Goal: Task Accomplishment & Management: Manage account settings

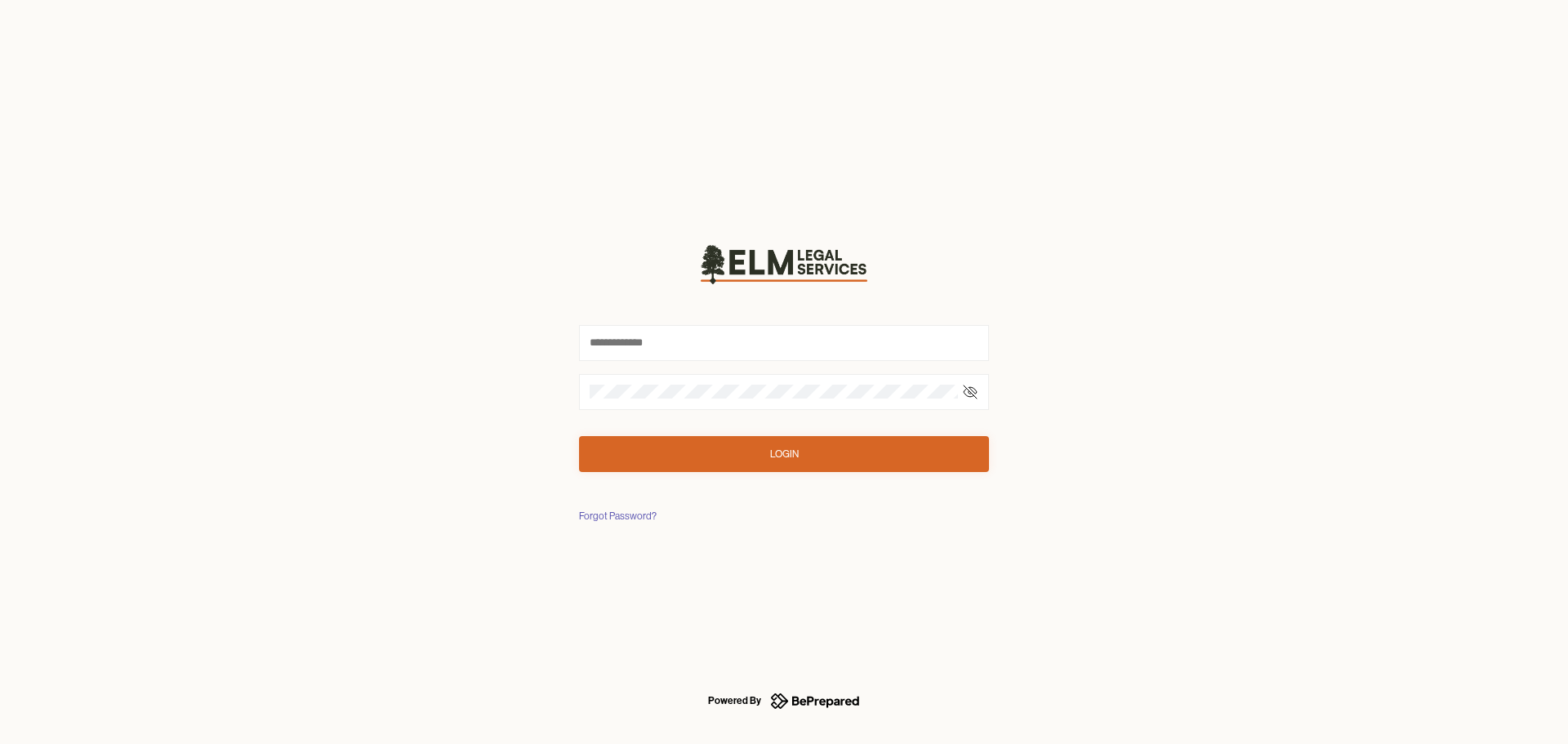
type input "**********"
click at [856, 462] on button "Login" at bounding box center [778, 454] width 410 height 36
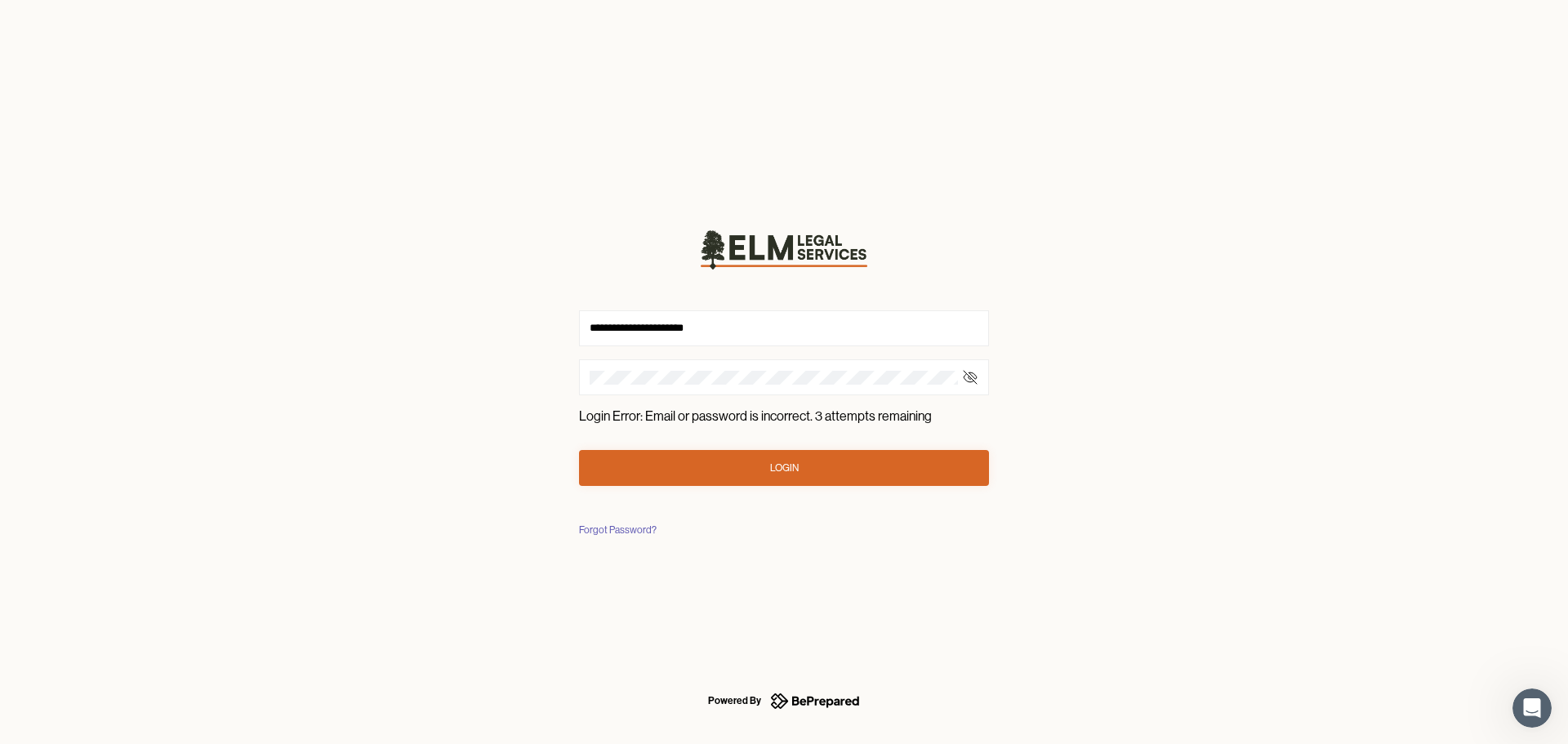
click at [615, 528] on div "Forgot Password?" at bounding box center [617, 530] width 77 height 16
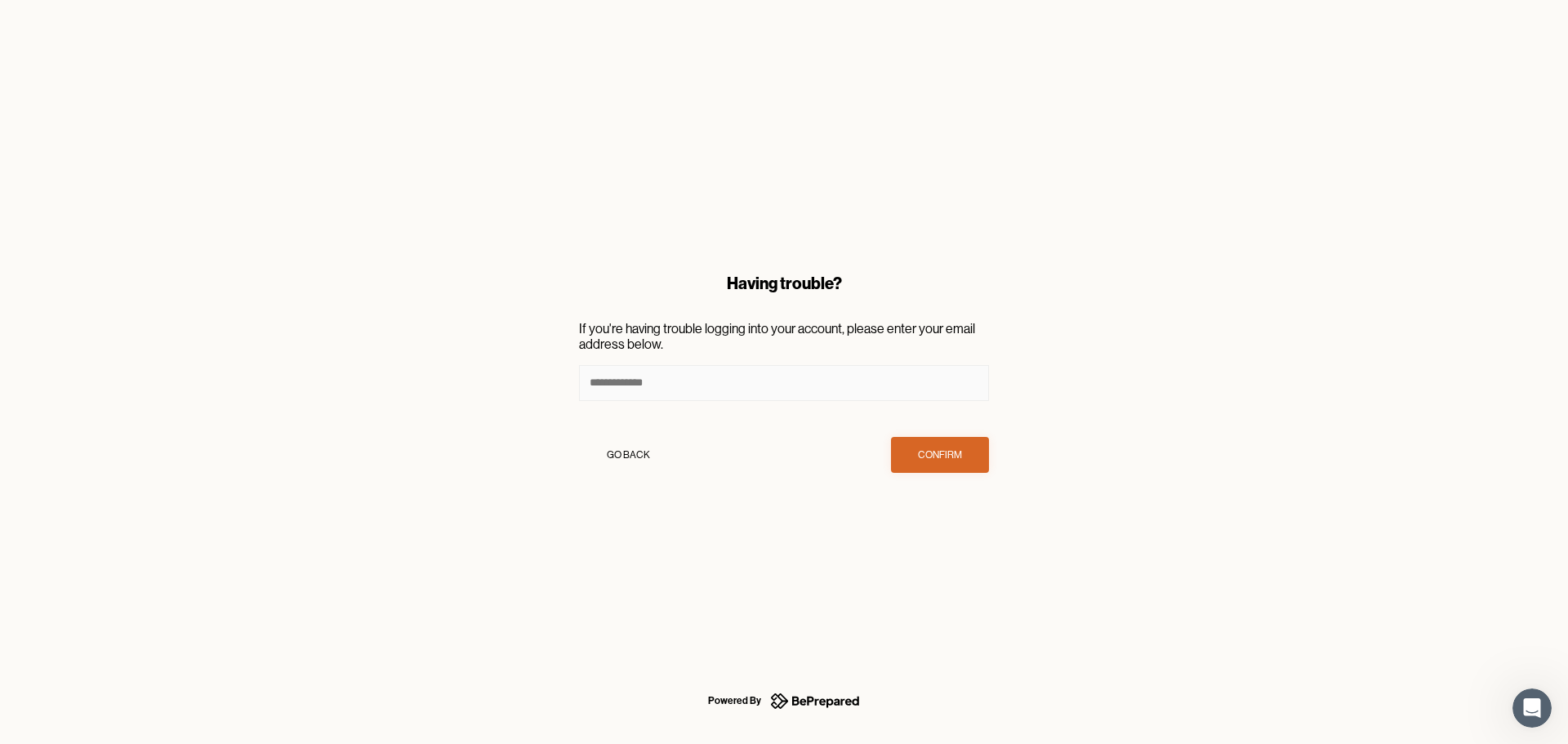
click at [862, 372] on input at bounding box center [784, 383] width 410 height 36
type input "**********"
click at [968, 466] on button "Confirm" at bounding box center [940, 454] width 98 height 36
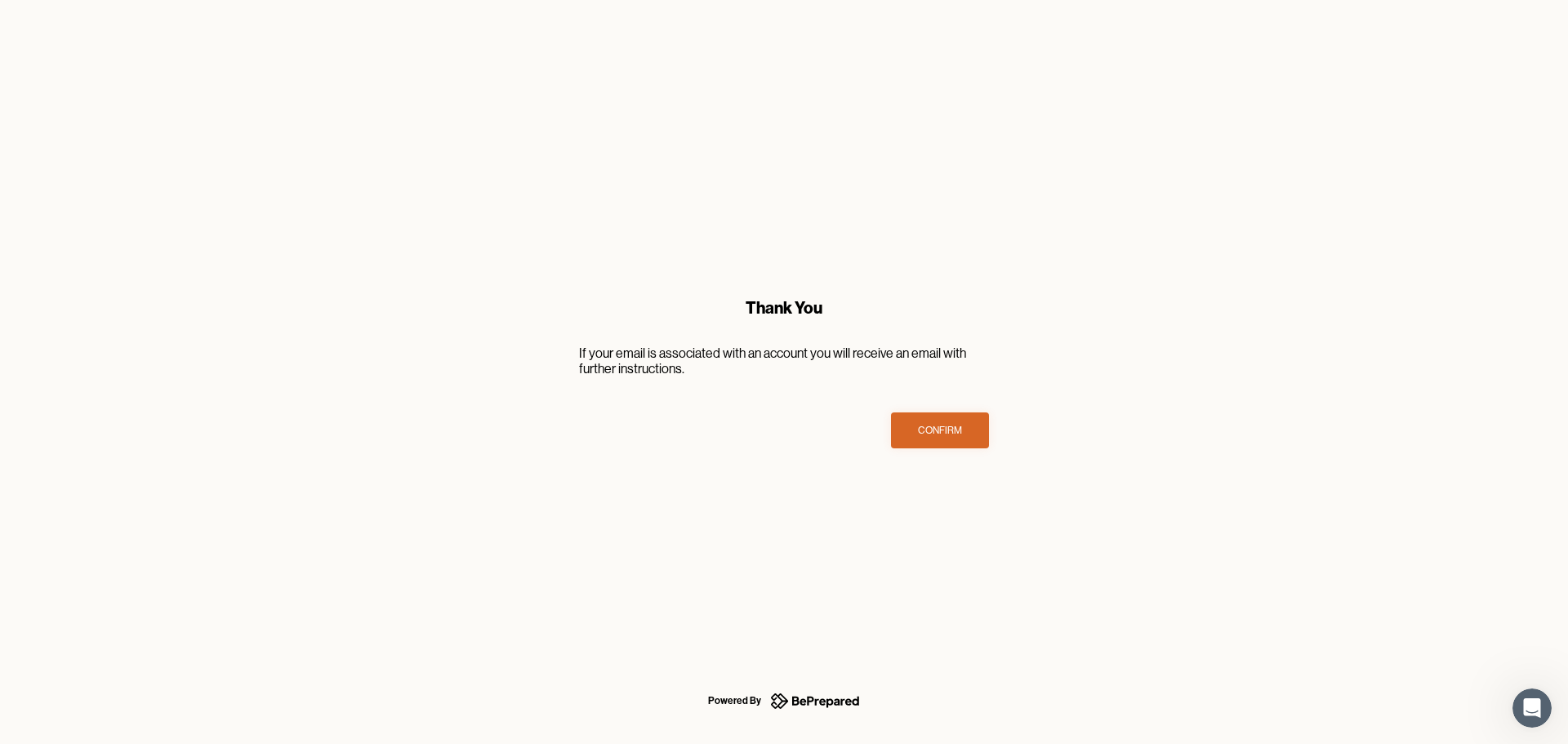
click at [946, 442] on button "Confirm" at bounding box center [940, 430] width 98 height 36
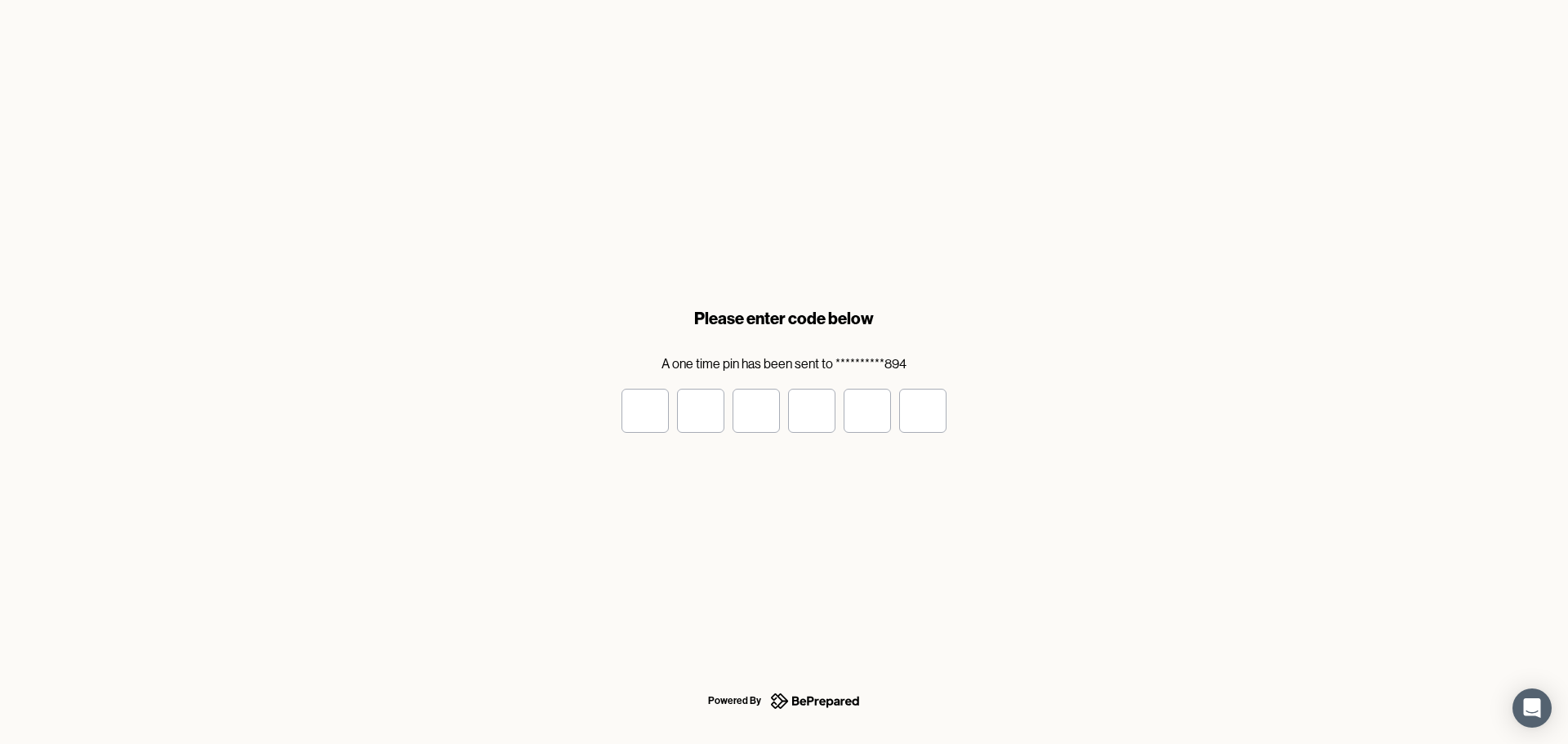
type input "*"
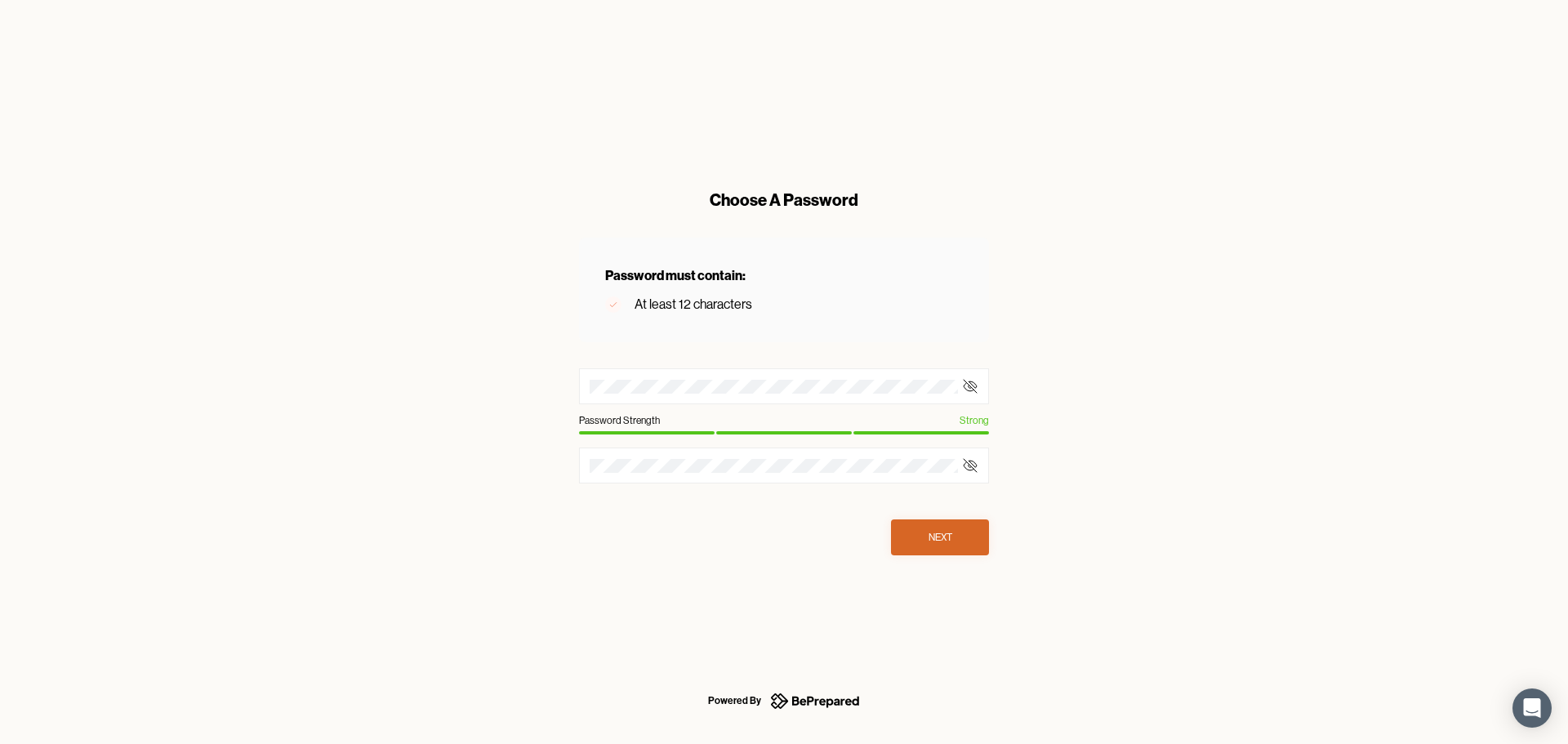
click at [961, 390] on div at bounding box center [784, 385] width 410 height 36
click at [975, 386] on icon at bounding box center [970, 386] width 16 height 16
click at [886, 473] on div at bounding box center [784, 465] width 410 height 36
click at [928, 453] on div at bounding box center [784, 465] width 410 height 36
click at [968, 464] on icon at bounding box center [970, 465] width 16 height 16
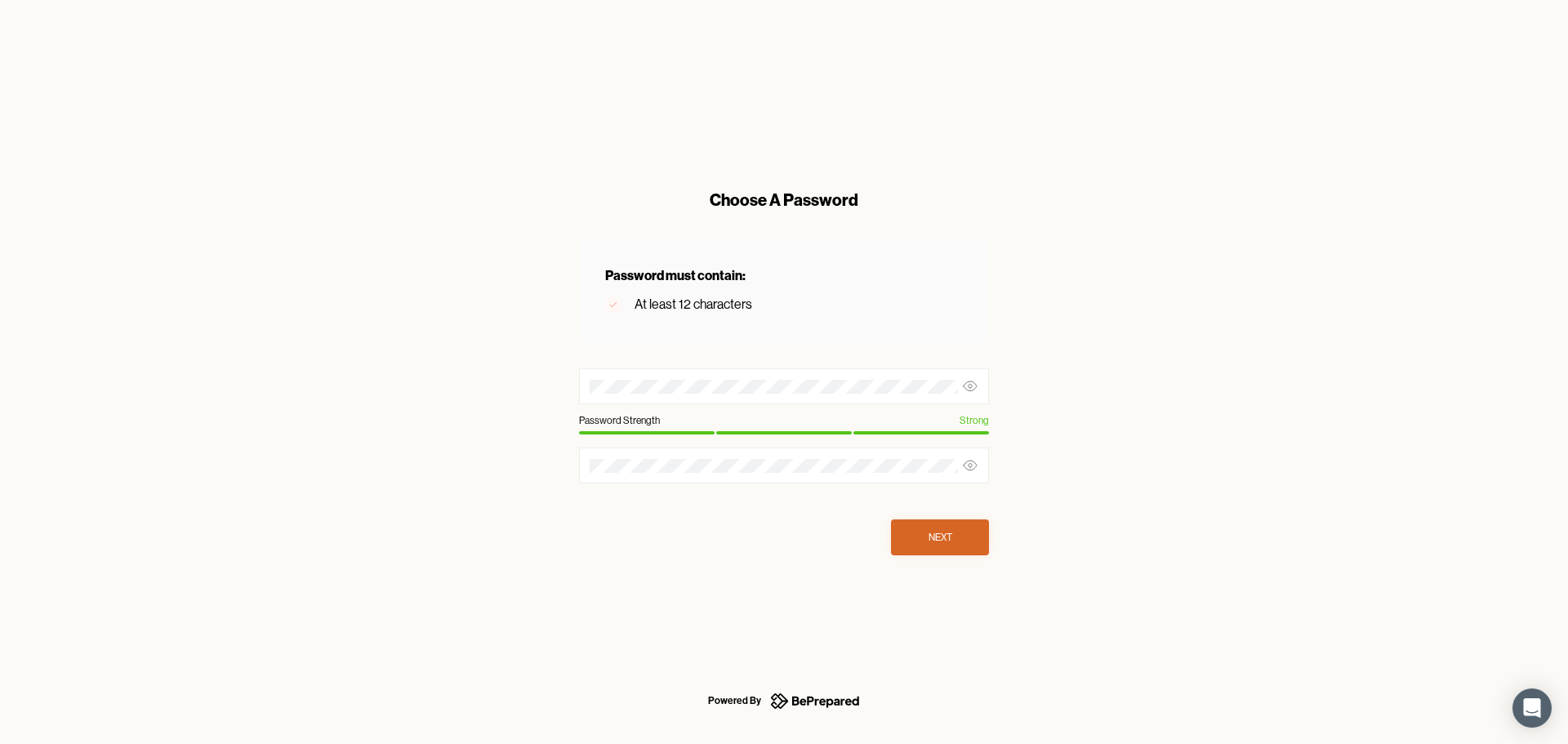
click at [944, 547] on button "Next" at bounding box center [940, 537] width 98 height 36
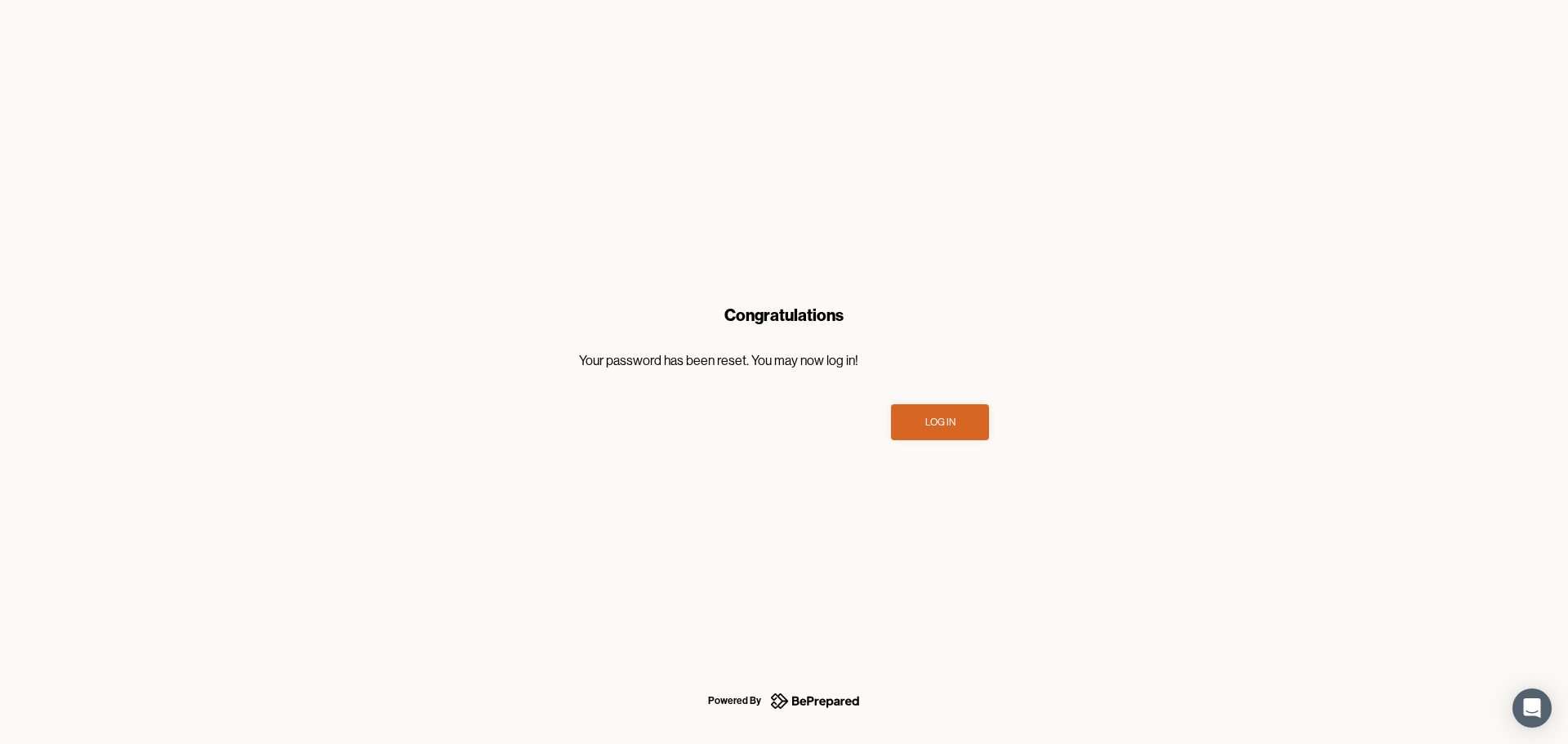
click at [947, 423] on div "Log In" at bounding box center [940, 422] width 30 height 16
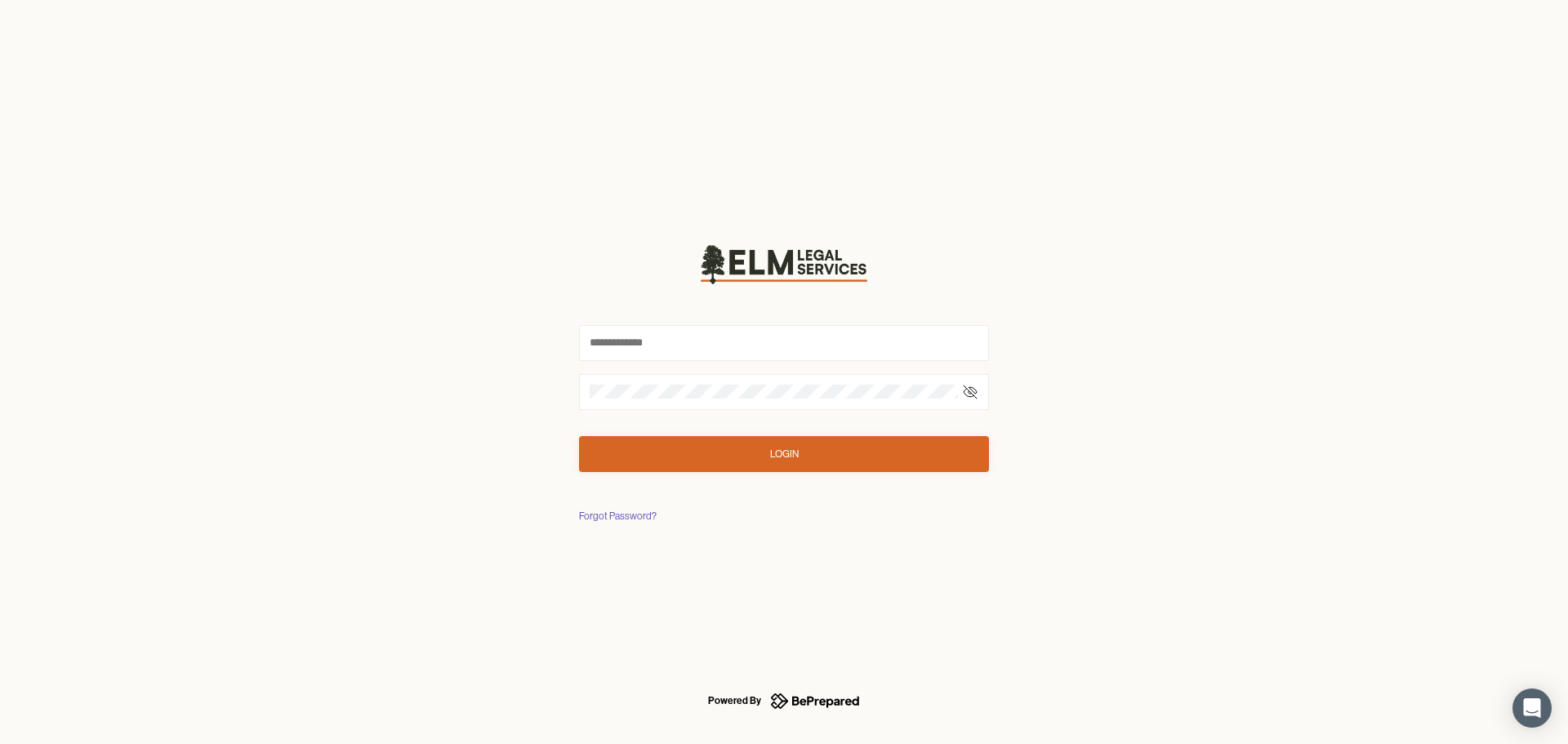
click at [976, 386] on icon at bounding box center [970, 392] width 16 height 16
click at [930, 451] on button "Login" at bounding box center [784, 454] width 410 height 36
click at [813, 337] on input "text" at bounding box center [784, 343] width 410 height 36
type input "**********"
click at [817, 452] on button "Login" at bounding box center [784, 454] width 410 height 36
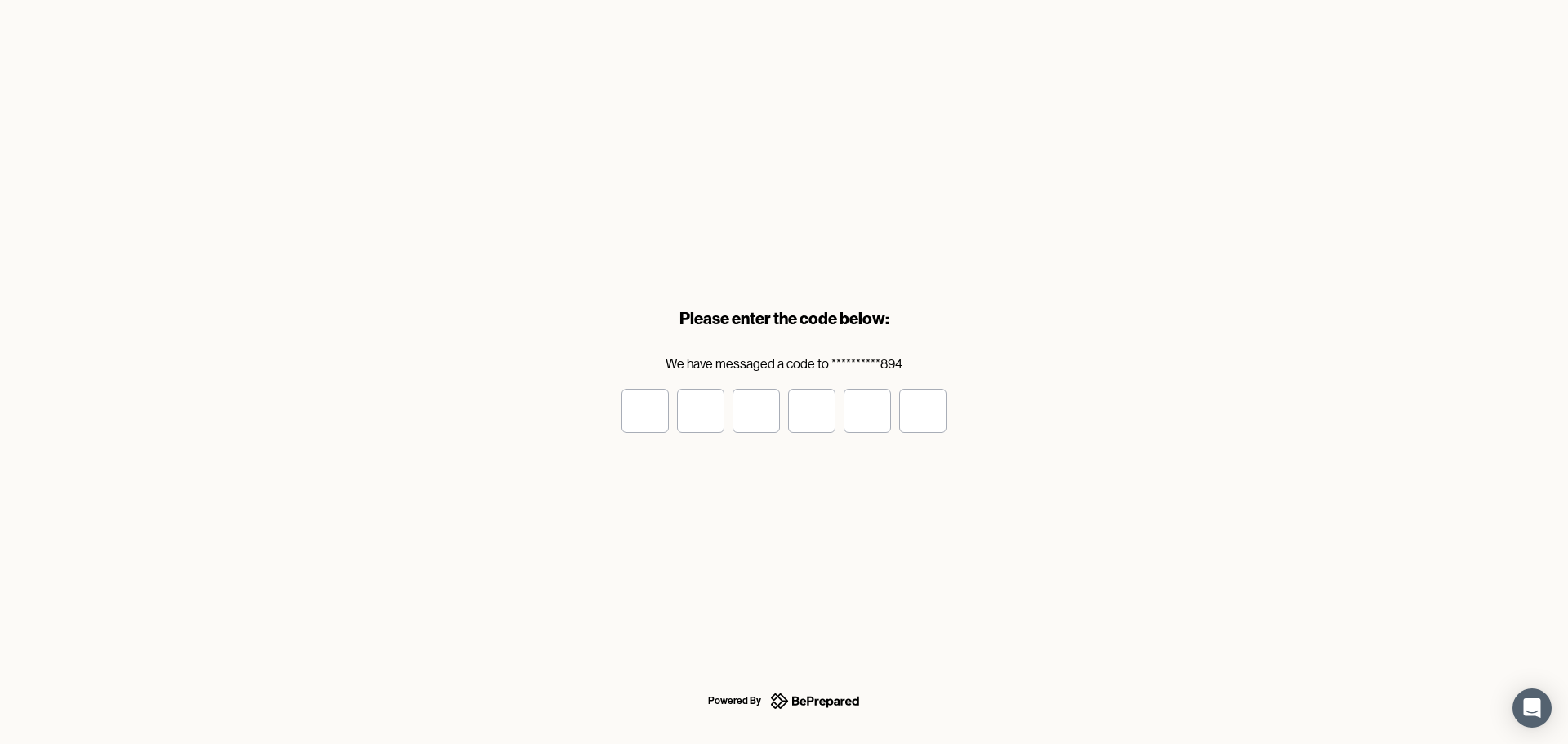
type input "*"
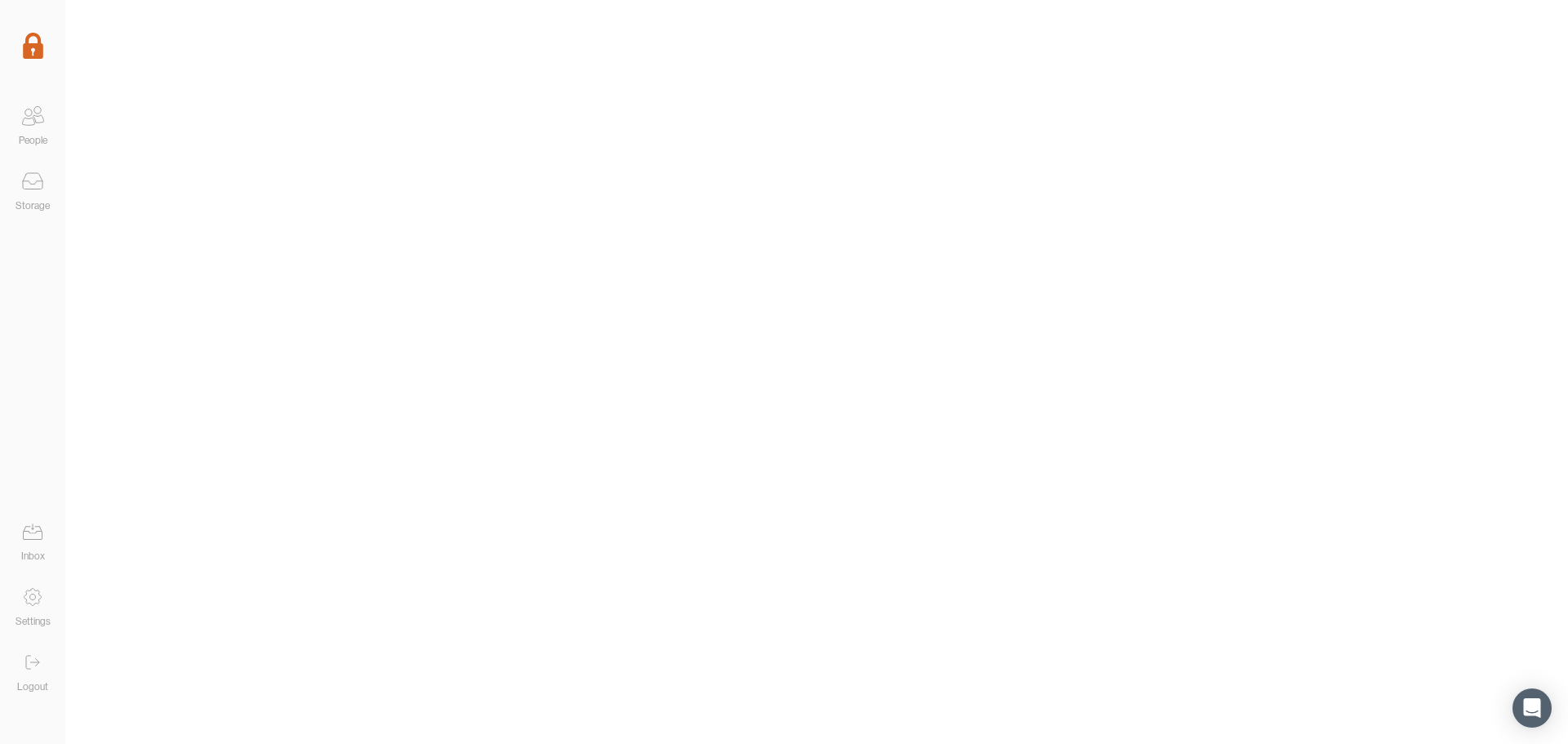
click at [45, 118] on icon at bounding box center [33, 116] width 33 height 33
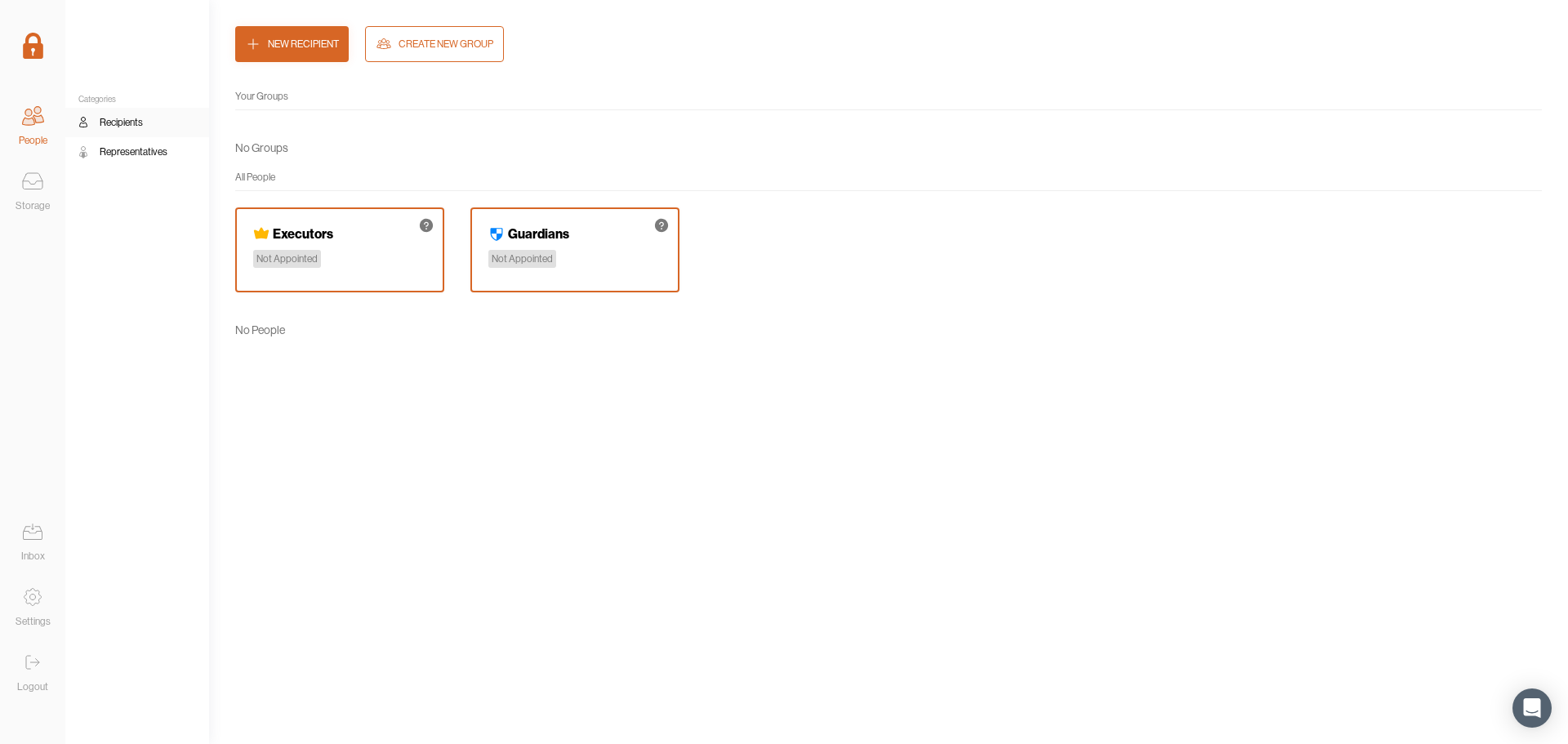
click at [335, 248] on div "Executors Not Appointed" at bounding box center [339, 250] width 209 height 85
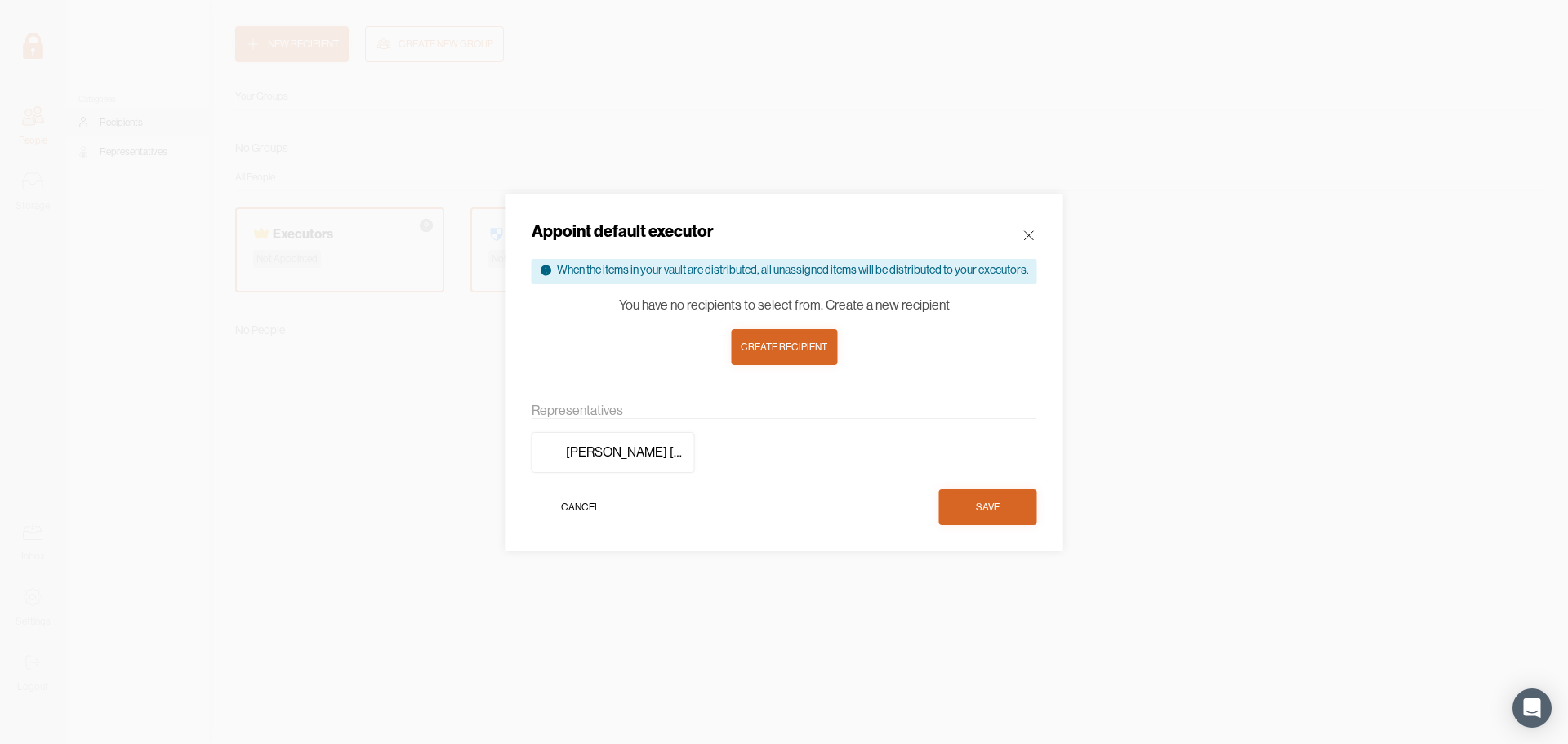
click at [807, 349] on div "Create recipient" at bounding box center [784, 347] width 87 height 16
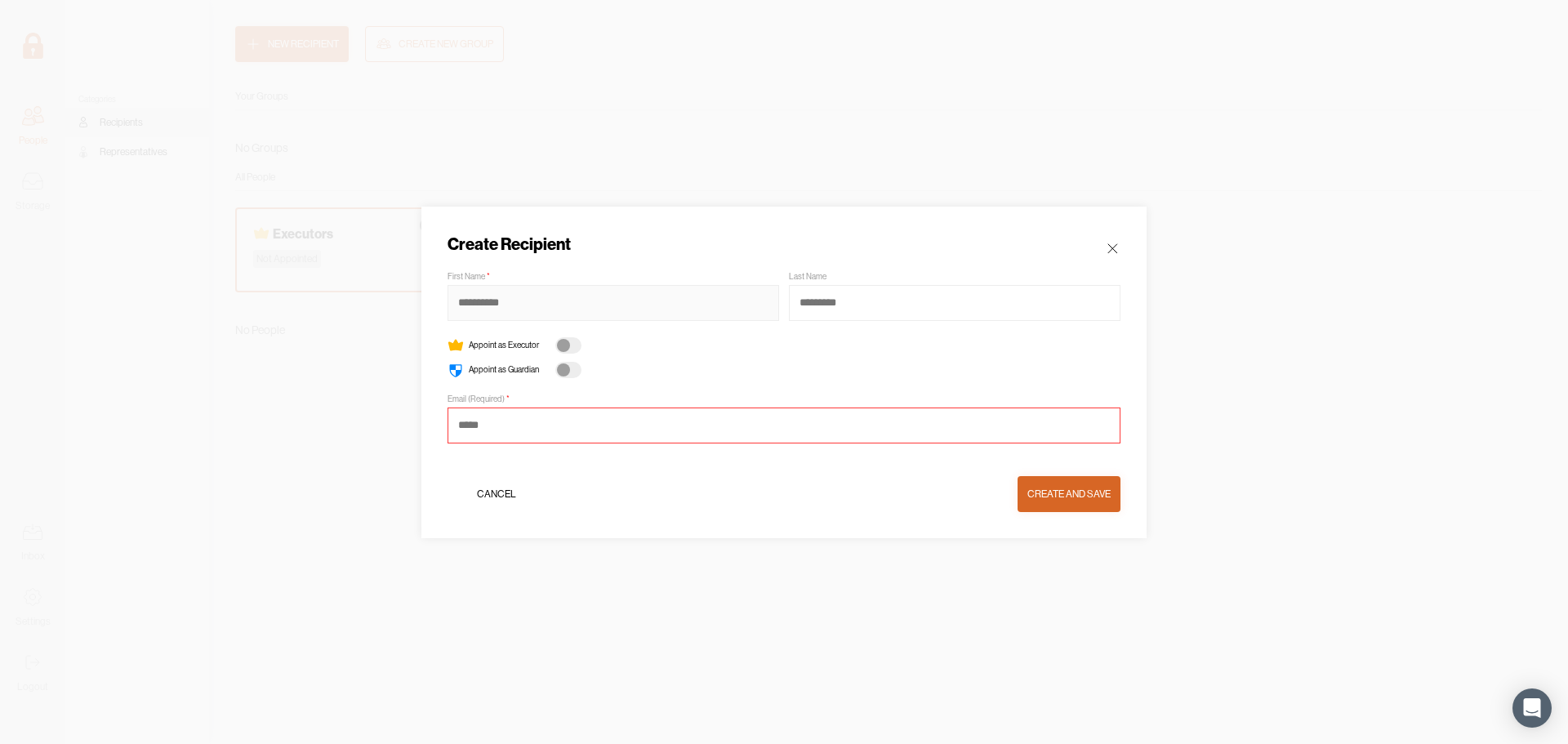
click at [709, 308] on input at bounding box center [613, 302] width 331 height 36
type input "*****"
click at [749, 421] on input at bounding box center [784, 425] width 672 height 36
type input "**********"
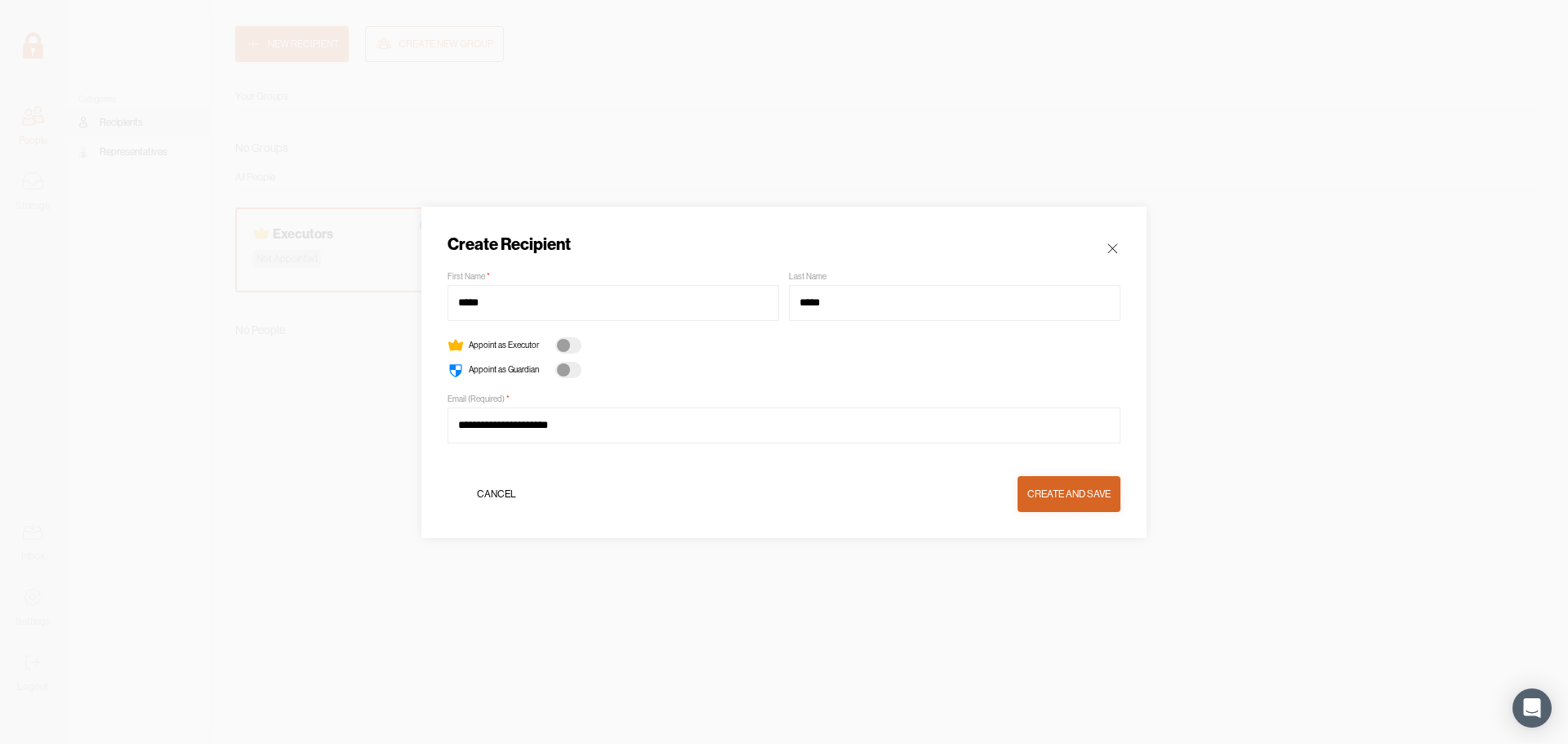
click at [574, 340] on div at bounding box center [568, 346] width 26 height 16
click at [577, 369] on div at bounding box center [568, 370] width 26 height 16
click at [1078, 497] on div "Create and Save" at bounding box center [1069, 494] width 83 height 16
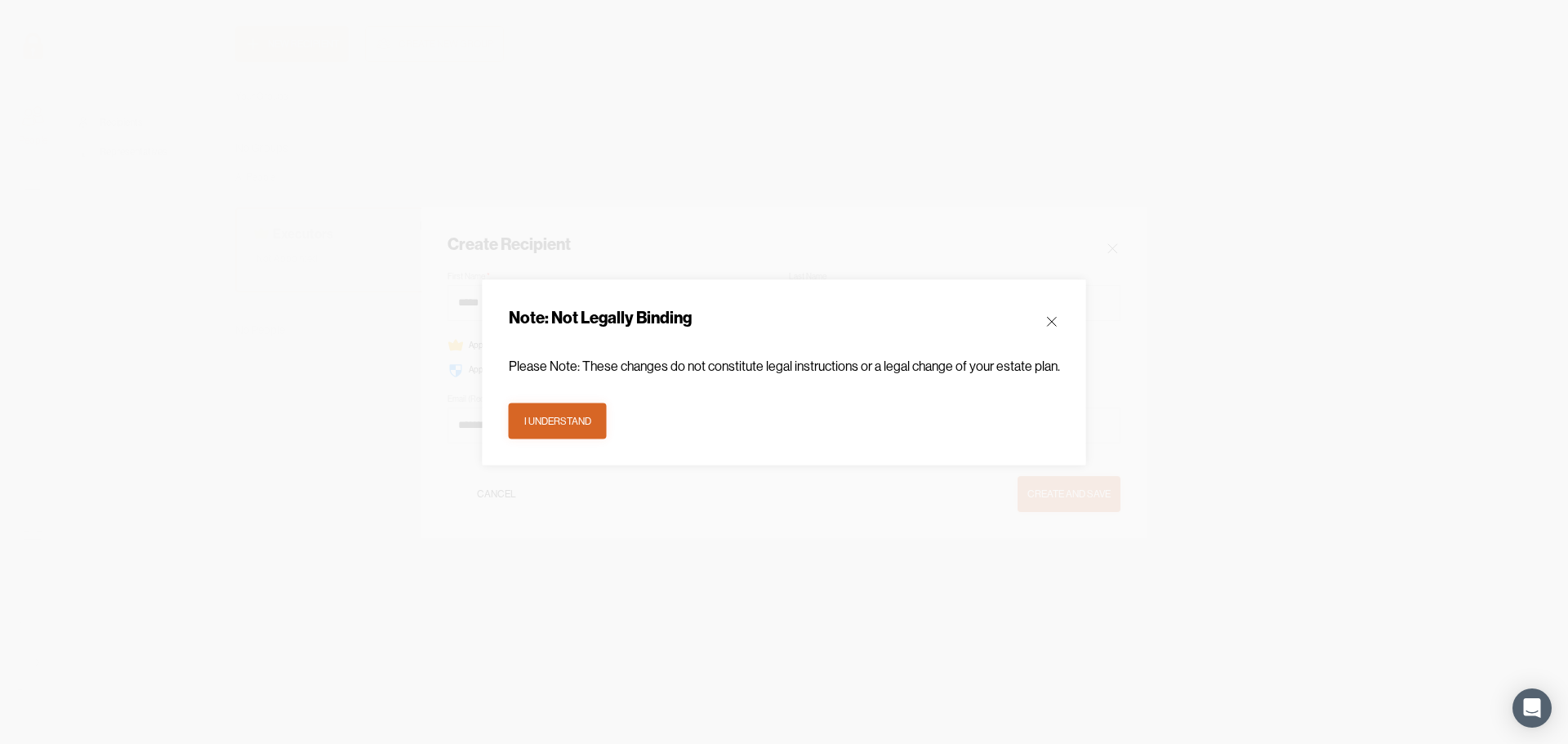
click at [590, 412] on button "I understand" at bounding box center [557, 420] width 98 height 36
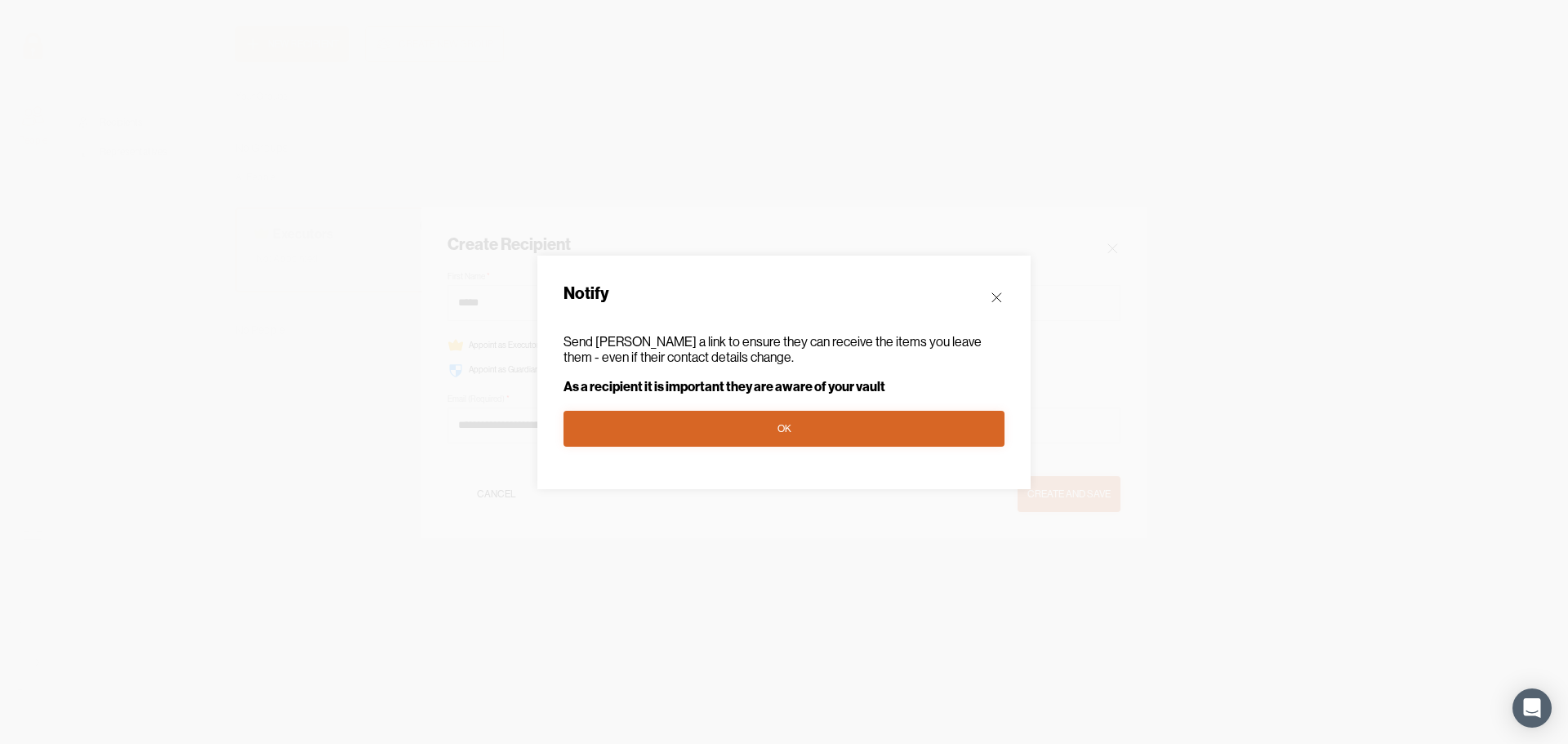
click at [745, 433] on button "OK" at bounding box center [784, 428] width 441 height 36
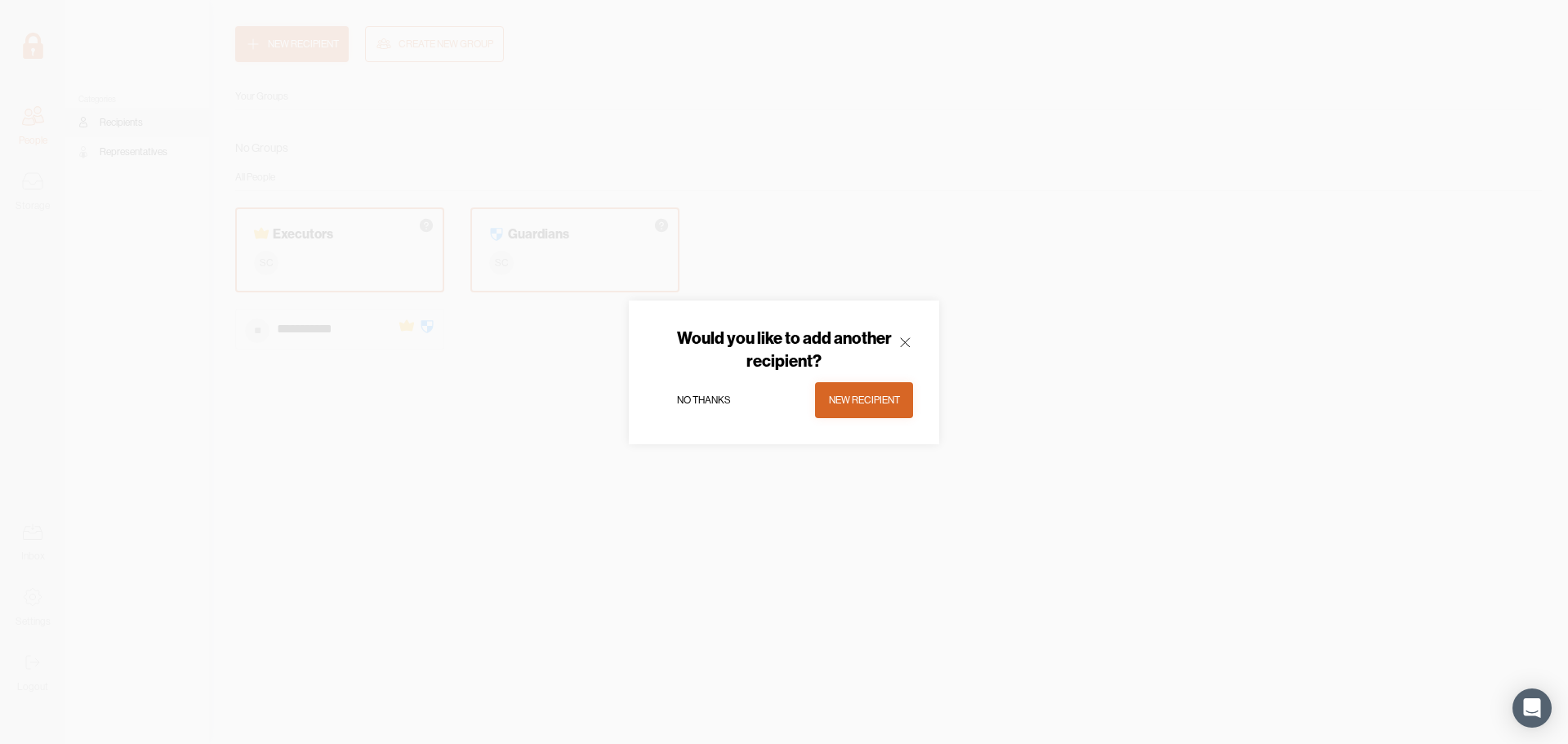
click at [713, 395] on div "No thanks" at bounding box center [704, 400] width 54 height 16
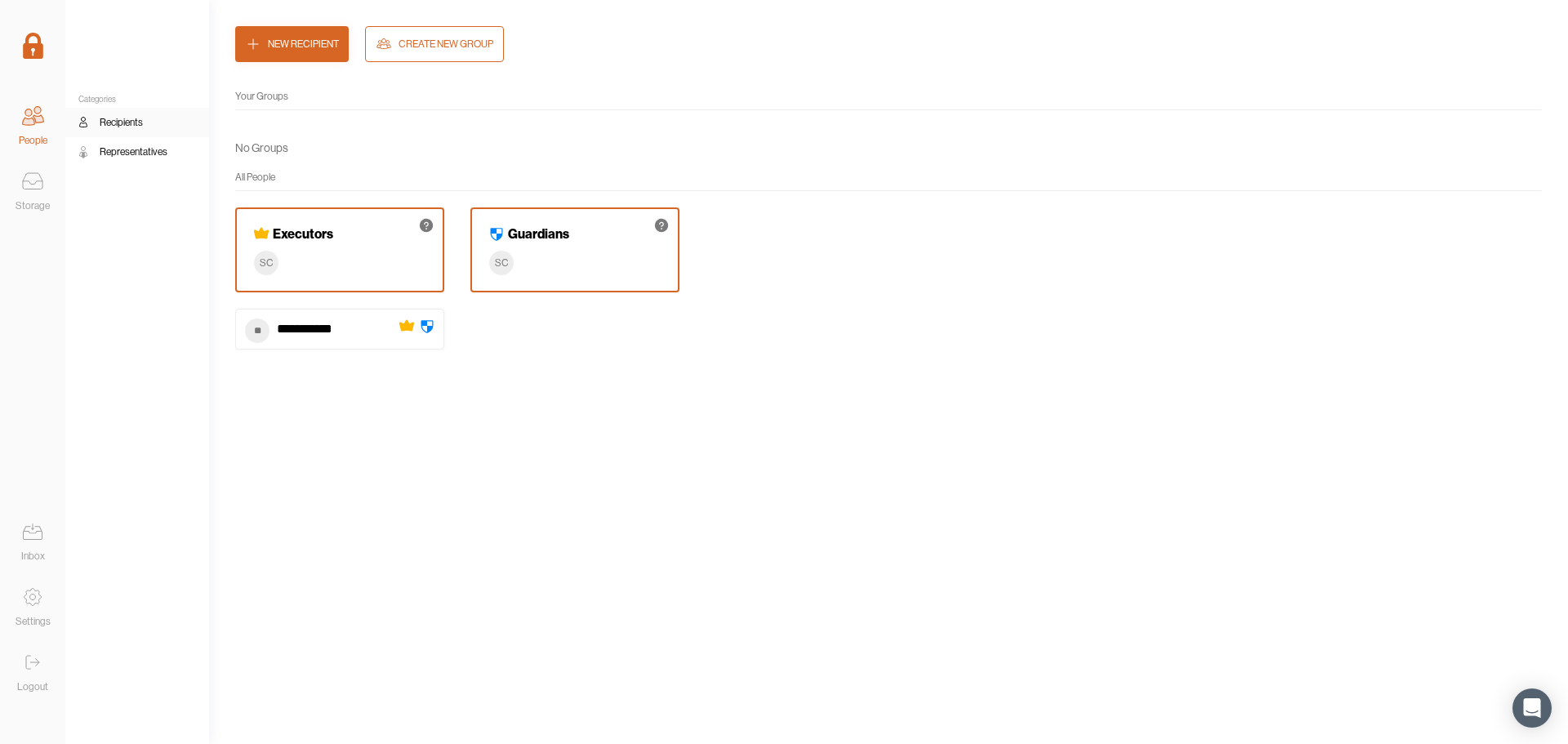
click at [43, 187] on icon at bounding box center [32, 181] width 20 height 16
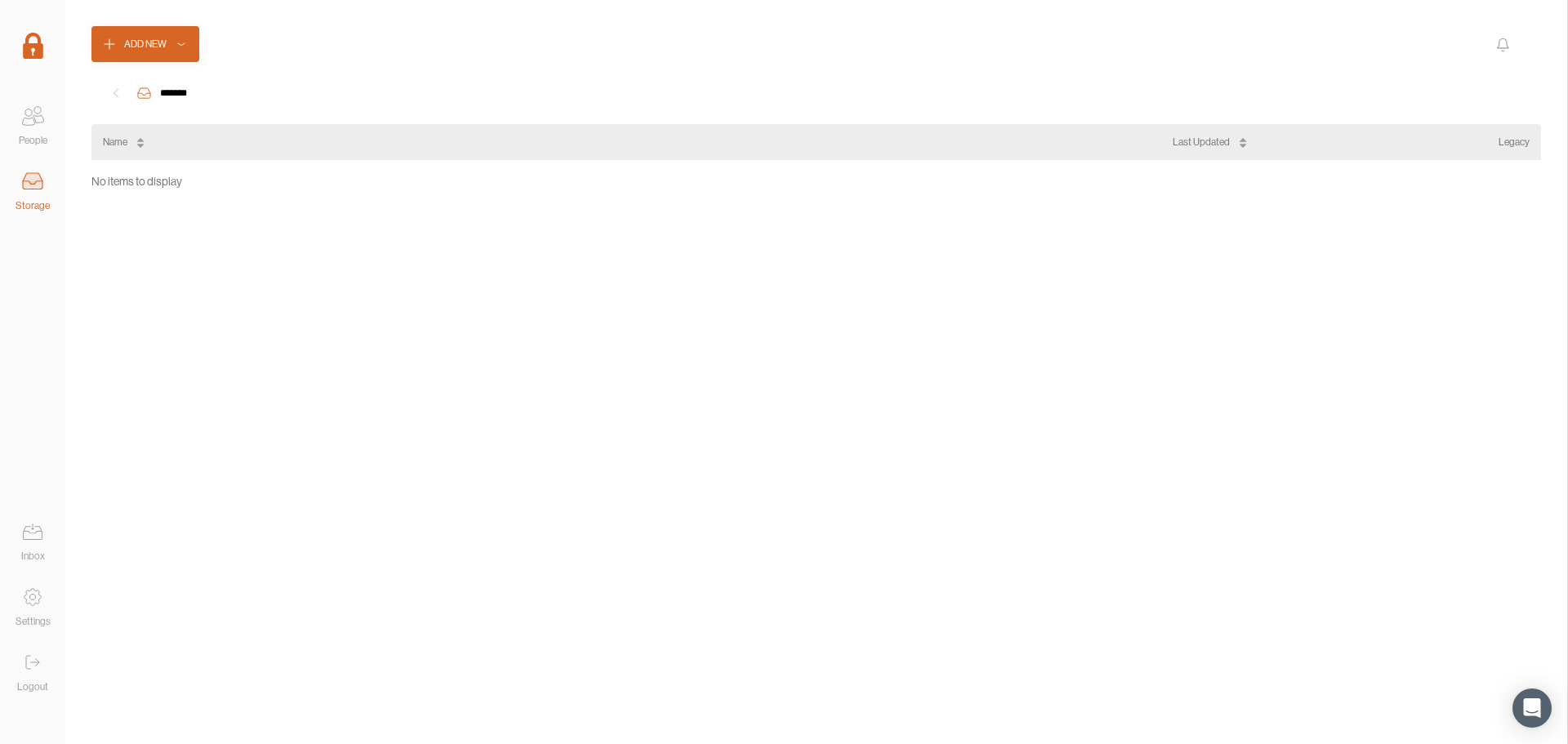
click at [35, 135] on div "People" at bounding box center [33, 140] width 29 height 16
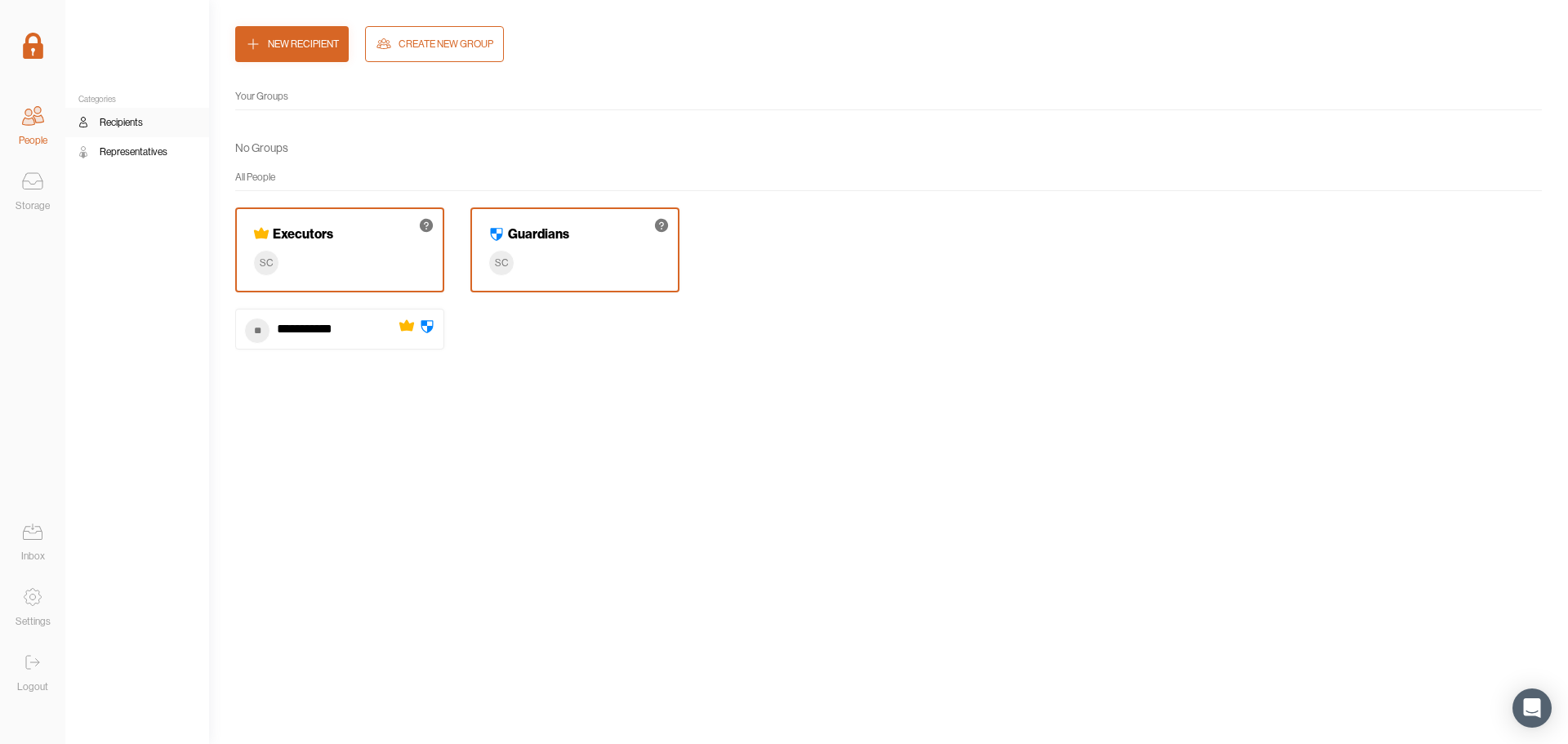
click at [35, 539] on icon at bounding box center [33, 532] width 33 height 33
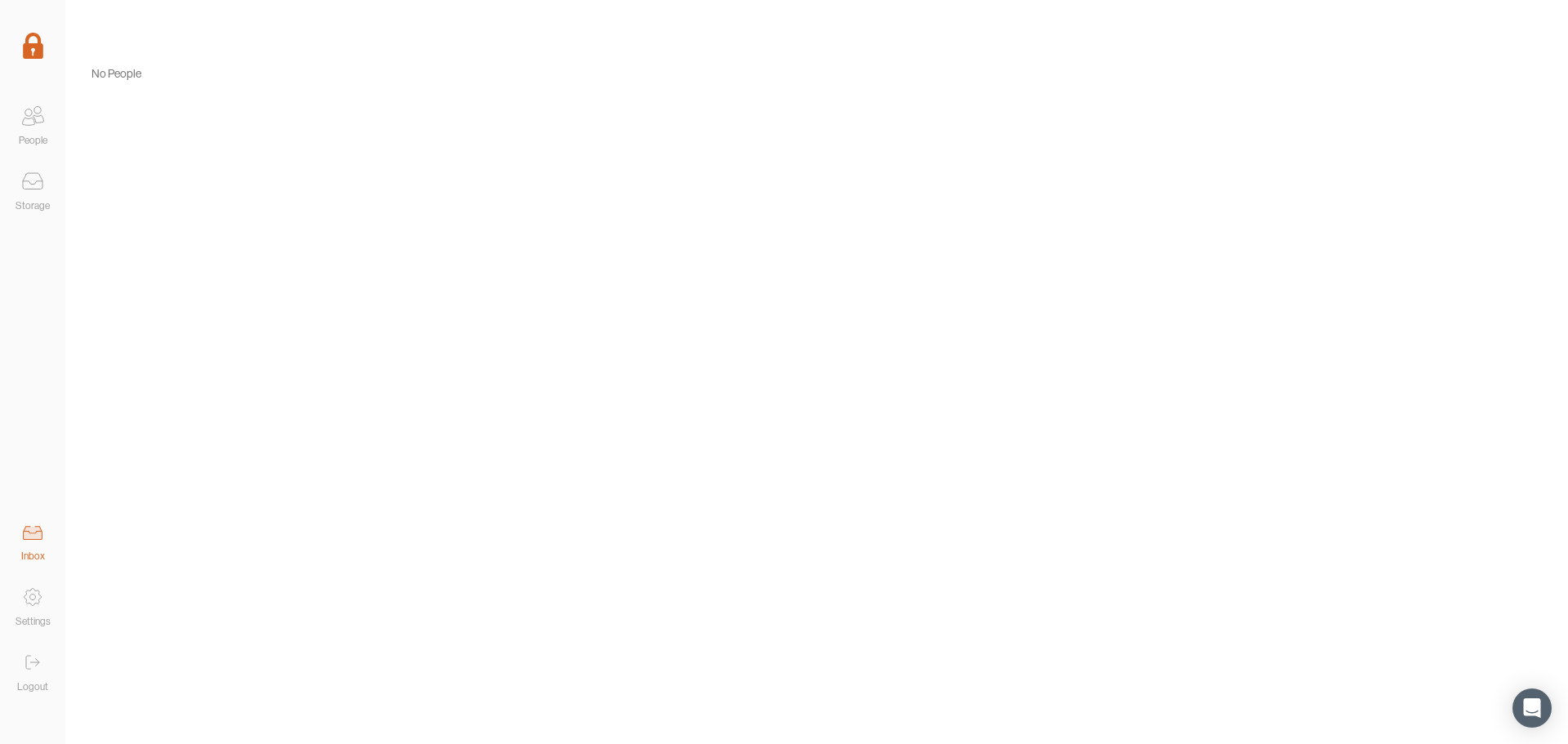
click at [35, 189] on icon at bounding box center [32, 181] width 20 height 16
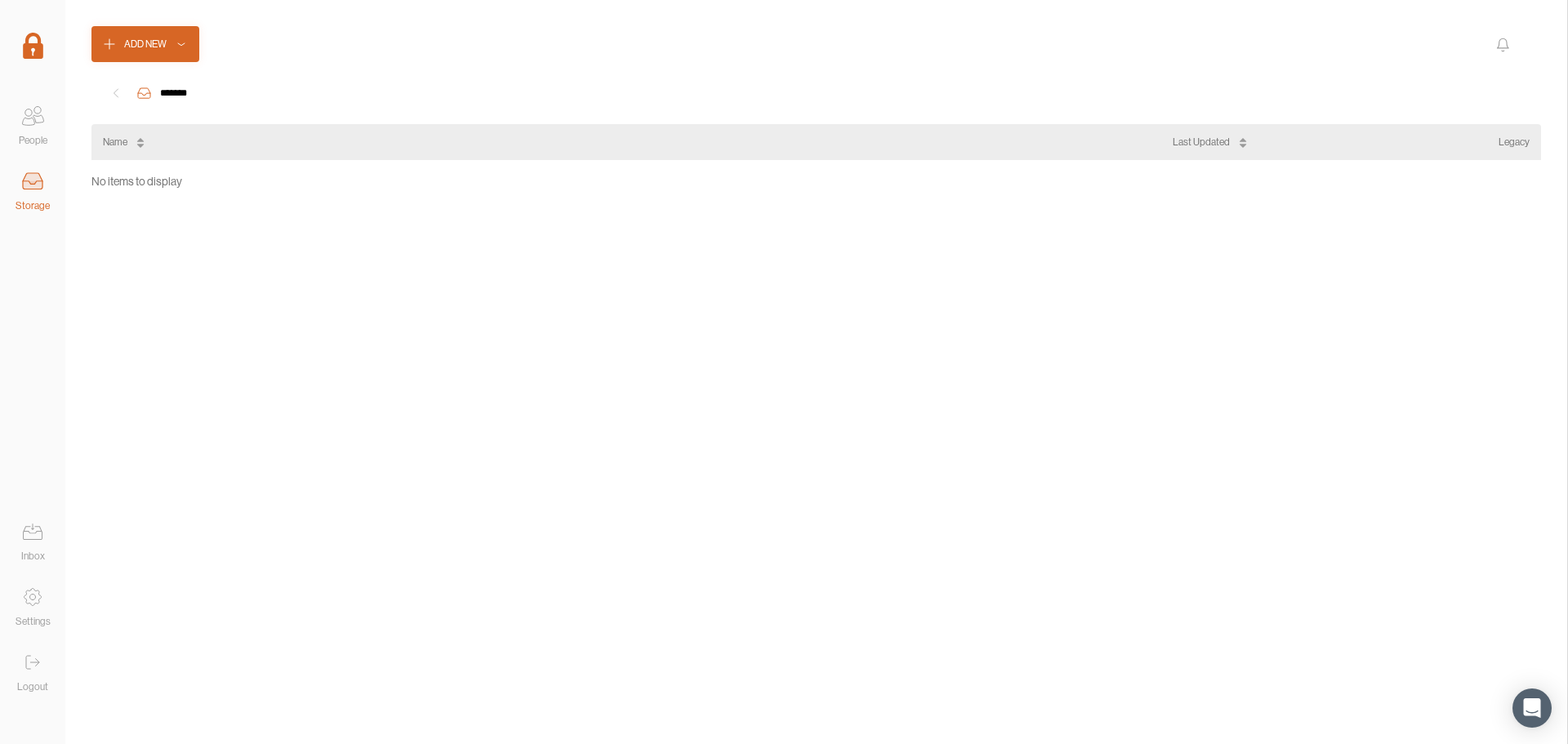
click at [139, 147] on icon at bounding box center [140, 147] width 10 height 10
